Goal: Task Accomplishment & Management: Use online tool/utility

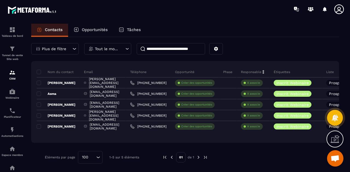
scroll to position [4829, 0]
click at [11, 135] on div "Automatisations" at bounding box center [12, 132] width 22 height 11
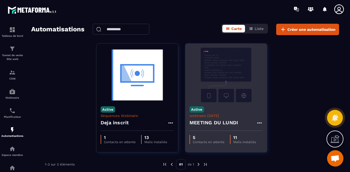
click at [220, 113] on div "Active webinaire [DATE] MEETING DU [DATE]" at bounding box center [225, 116] width 81 height 29
click at [223, 84] on img at bounding box center [225, 75] width 73 height 55
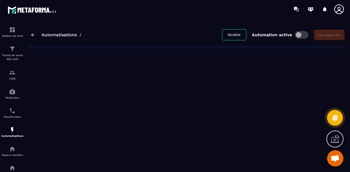
type input "**********"
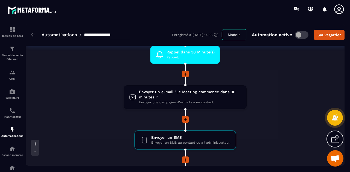
scroll to position [436, 0]
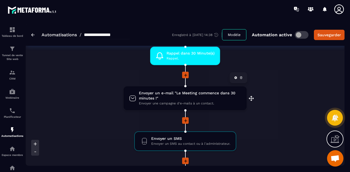
click at [168, 103] on span "Envoyer une campagne d'e-mails à un contact." at bounding box center [190, 103] width 102 height 5
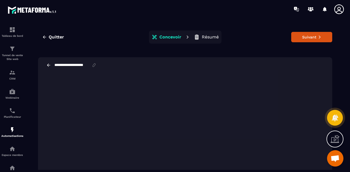
click at [50, 66] on icon at bounding box center [48, 65] width 5 height 5
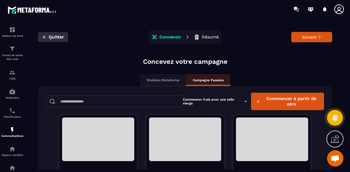
click at [44, 38] on icon "button" at bounding box center [44, 37] width 3 height 3
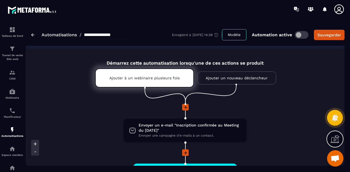
click at [32, 34] on img at bounding box center [33, 34] width 4 height 3
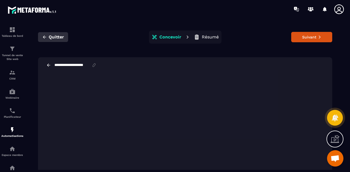
click at [45, 37] on icon "button" at bounding box center [44, 37] width 3 height 3
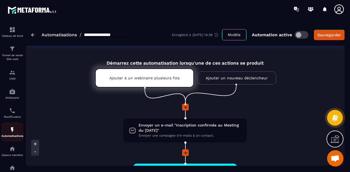
click at [13, 130] on img at bounding box center [12, 130] width 7 height 7
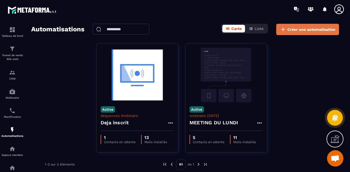
click at [310, 30] on span "Créer une automatisation" at bounding box center [311, 29] width 48 height 5
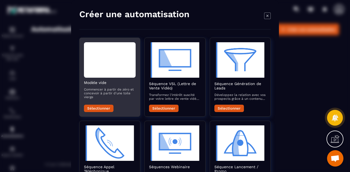
click at [106, 85] on div "[PERSON_NAME] vide Commencer à partir de zéro et concevoir à partir d'une toile…" at bounding box center [110, 91] width 52 height 21
click at [100, 108] on button "Sélectionner" at bounding box center [99, 108] width 30 height 7
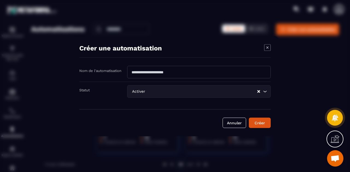
click at [187, 74] on input "Modal window" at bounding box center [198, 72] width 143 height 13
type input "******"
click at [262, 124] on button "Créer" at bounding box center [260, 123] width 22 height 10
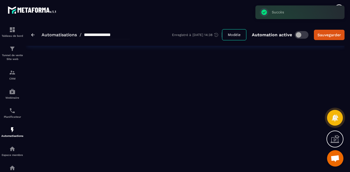
type input "******"
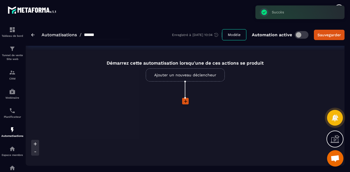
click at [184, 73] on link "Ajouter un nouveau déclencheur" at bounding box center [185, 75] width 79 height 13
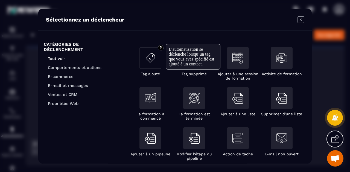
click at [150, 62] on img "Modal window" at bounding box center [150, 58] width 11 height 11
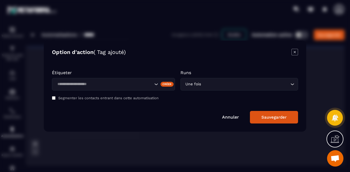
click at [101, 92] on div "Étiqueter Créer Runs Une fois Loading... Segmenter les contacts entrant dans ce…" at bounding box center [175, 86] width 246 height 33
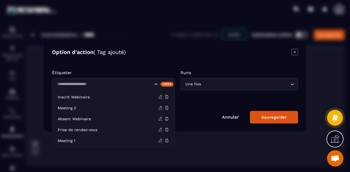
click at [105, 78] on div "Search for option" at bounding box center [113, 84] width 123 height 13
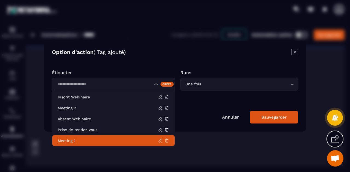
click at [82, 142] on p "Meeting 1" at bounding box center [108, 140] width 100 height 5
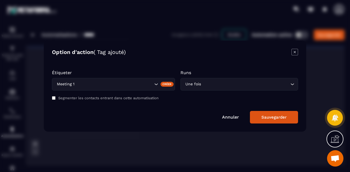
click at [209, 83] on input "Search for option" at bounding box center [245, 84] width 87 height 6
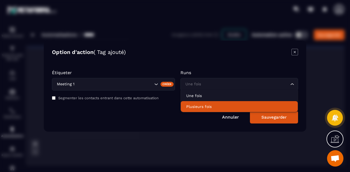
click at [205, 105] on p "Plusieurs fois" at bounding box center [239, 106] width 106 height 5
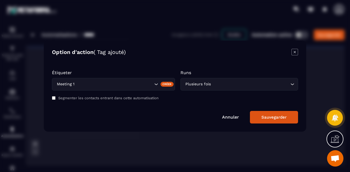
click at [280, 118] on div "Sauvegarder" at bounding box center [273, 117] width 25 height 5
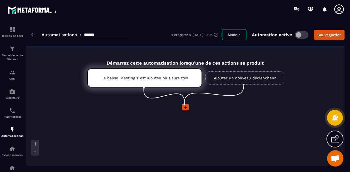
click at [185, 107] on icon at bounding box center [185, 107] width 3 height 3
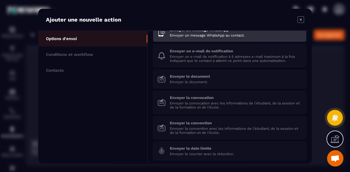
scroll to position [3, 0]
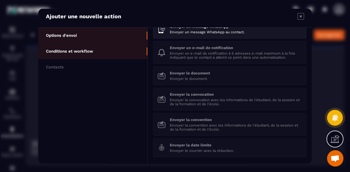
click at [79, 54] on li "Conditions et workflow" at bounding box center [92, 51] width 109 height 16
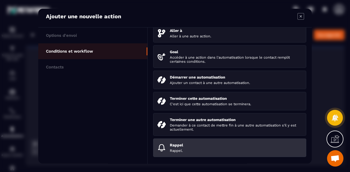
click at [202, 147] on p "Rappel" at bounding box center [236, 145] width 132 height 4
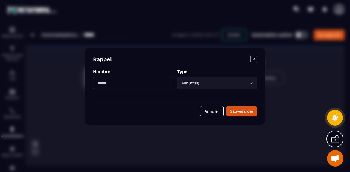
click at [125, 84] on input "Modal window" at bounding box center [133, 83] width 80 height 13
type input "**"
click at [240, 113] on div "Sauvegarder" at bounding box center [241, 111] width 23 height 5
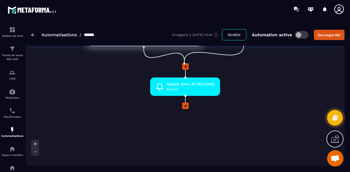
scroll to position [51, 0]
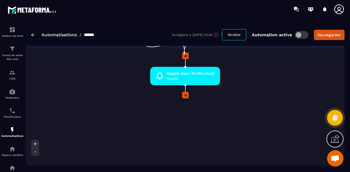
click at [185, 95] on icon at bounding box center [185, 95] width 3 height 3
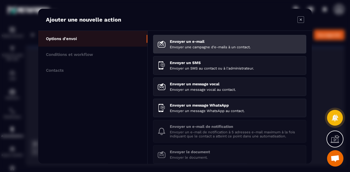
click at [201, 37] on li "Envoyer un e-mail Envoyer une campagne d'e-mails à un contact." at bounding box center [229, 44] width 153 height 19
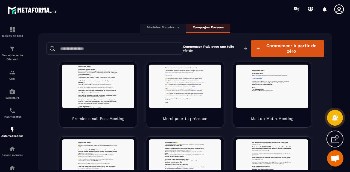
scroll to position [53, 0]
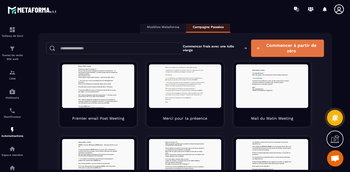
click at [275, 51] on span "Commencer à partir de zéro" at bounding box center [291, 48] width 56 height 11
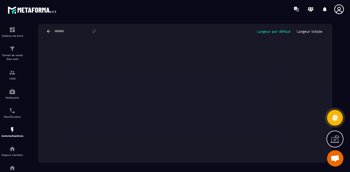
scroll to position [34, 0]
click at [60, 34] on div "Largeur par défaut Largeur totale" at bounding box center [185, 31] width 294 height 16
click at [62, 32] on input at bounding box center [73, 31] width 38 height 4
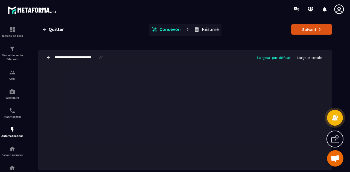
scroll to position [0, 0]
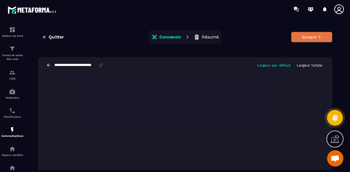
type input "**********"
click at [312, 36] on button "Suivant" at bounding box center [311, 37] width 41 height 10
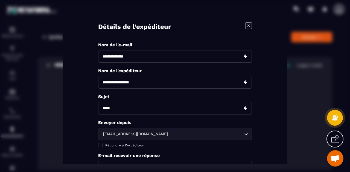
click at [145, 58] on input "Modal window" at bounding box center [175, 56] width 154 height 13
type input "**********"
click at [135, 80] on input "Modal window" at bounding box center [175, 82] width 154 height 13
type input "**********"
click at [129, 110] on input "Modal window" at bounding box center [175, 108] width 154 height 13
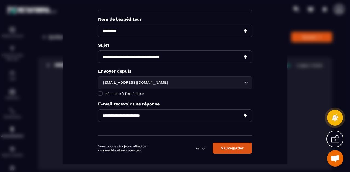
scroll to position [52, 0]
type input "**********"
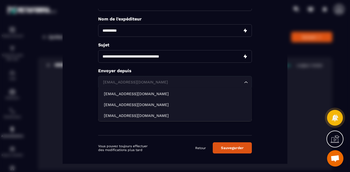
click at [116, 82] on div "[EMAIL_ADDRESS][DOMAIN_NAME]" at bounding box center [172, 82] width 142 height 6
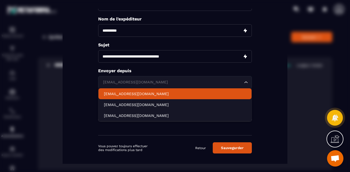
click at [120, 94] on p "[EMAIL_ADDRESS][DOMAIN_NAME]" at bounding box center [175, 93] width 142 height 5
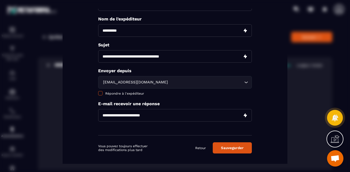
click at [114, 93] on span "Répondre à l'expéditeur" at bounding box center [124, 94] width 39 height 4
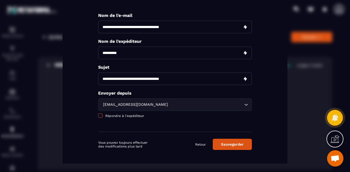
scroll to position [29, 0]
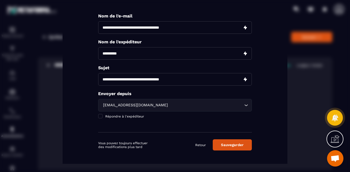
click at [234, 144] on button "Sauvegarder" at bounding box center [232, 145] width 39 height 11
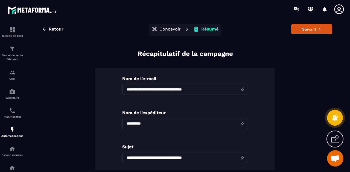
scroll to position [0, 0]
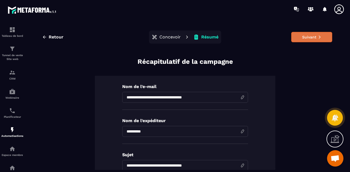
click at [307, 36] on button "Suivant" at bounding box center [311, 37] width 41 height 10
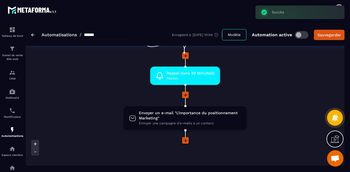
scroll to position [52, 0]
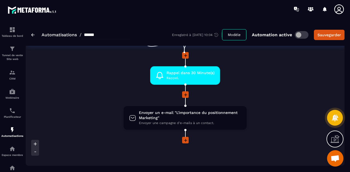
click at [186, 141] on icon at bounding box center [185, 140] width 5 height 5
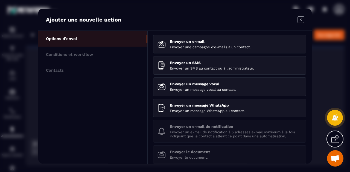
click at [301, 20] on icon "Modal window" at bounding box center [300, 19] width 7 height 7
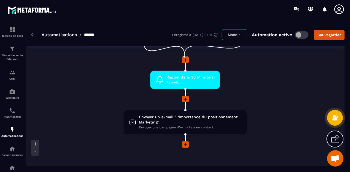
scroll to position [47, 0]
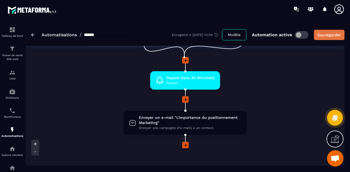
click at [332, 36] on div "Sauvegarder" at bounding box center [328, 34] width 23 height 5
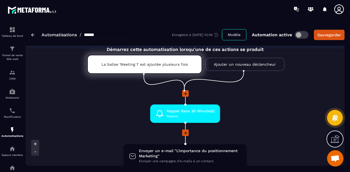
scroll to position [0, 0]
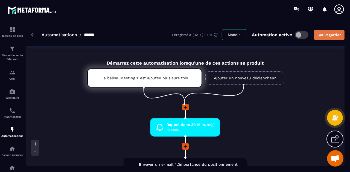
click at [323, 36] on div "Sauvegarder" at bounding box center [328, 34] width 23 height 5
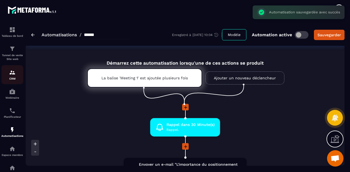
click at [11, 73] on img at bounding box center [12, 72] width 7 height 7
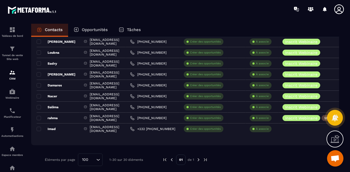
scroll to position [300, 0]
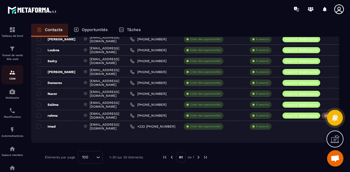
click at [16, 75] on div "CRM" at bounding box center [12, 74] width 22 height 11
